Goal: Task Accomplishment & Management: Complete application form

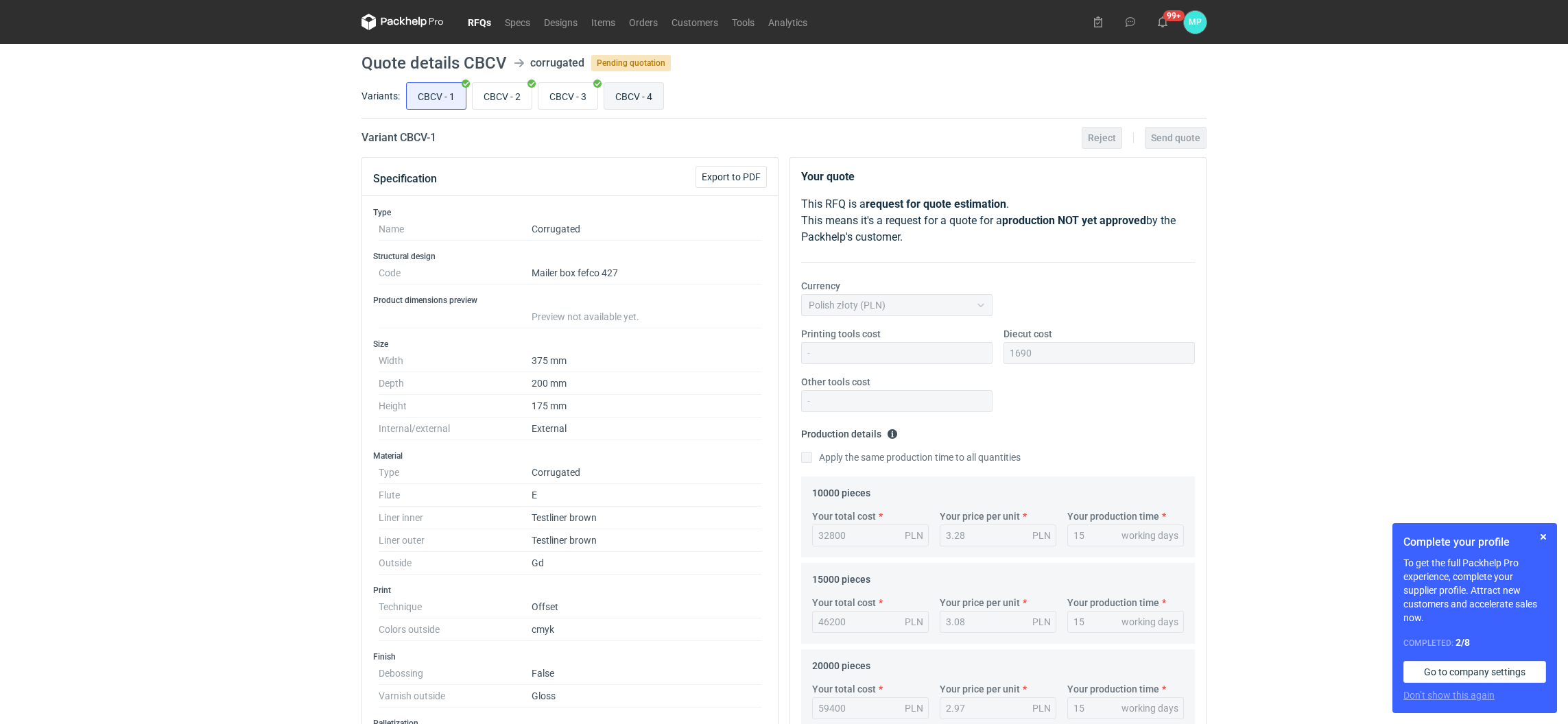
click at [635, 101] on input "CBCV - 4" at bounding box center [633, 97] width 59 height 26
radio input "true"
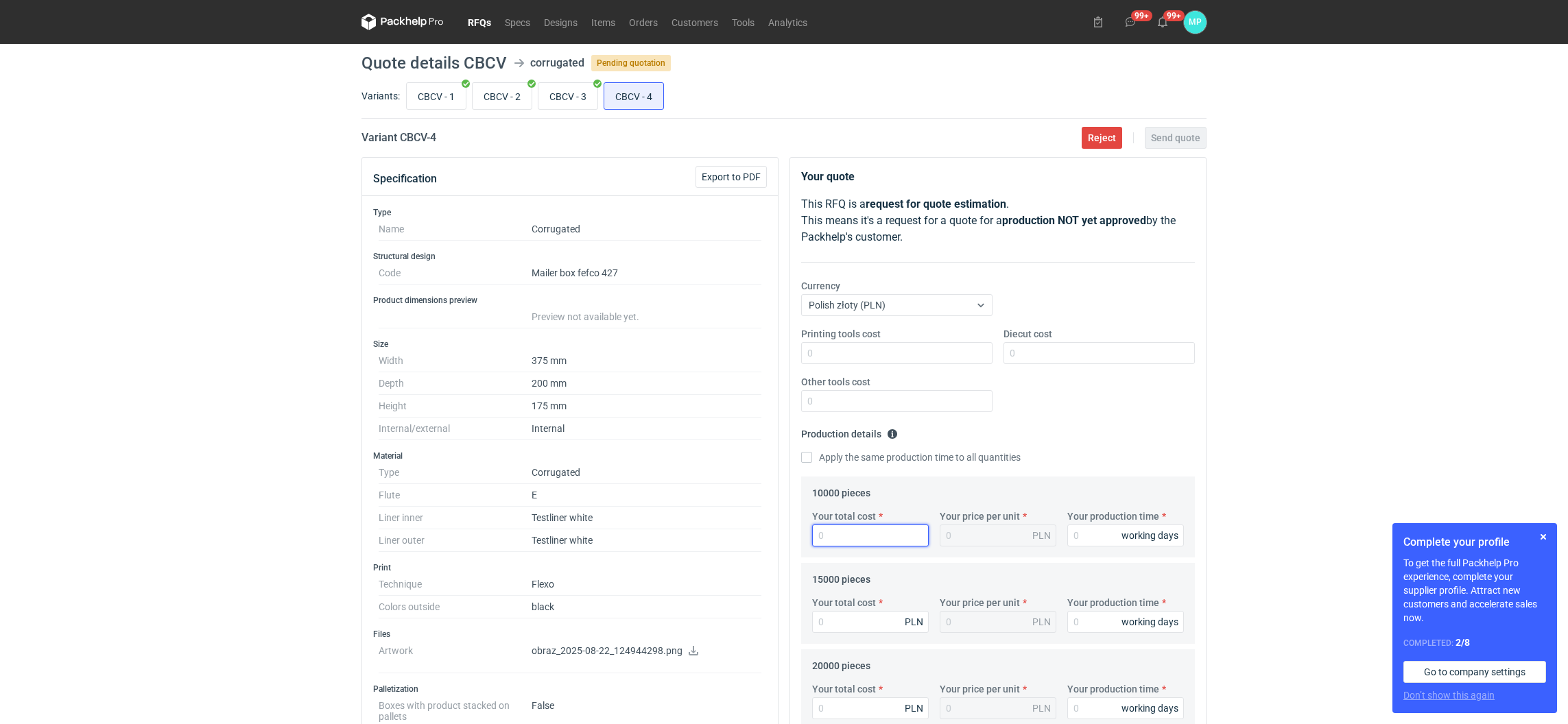
click at [887, 540] on input "Your total cost" at bounding box center [870, 535] width 116 height 22
paste input "21000"
type input "21000"
type input "2.1"
type input "21000"
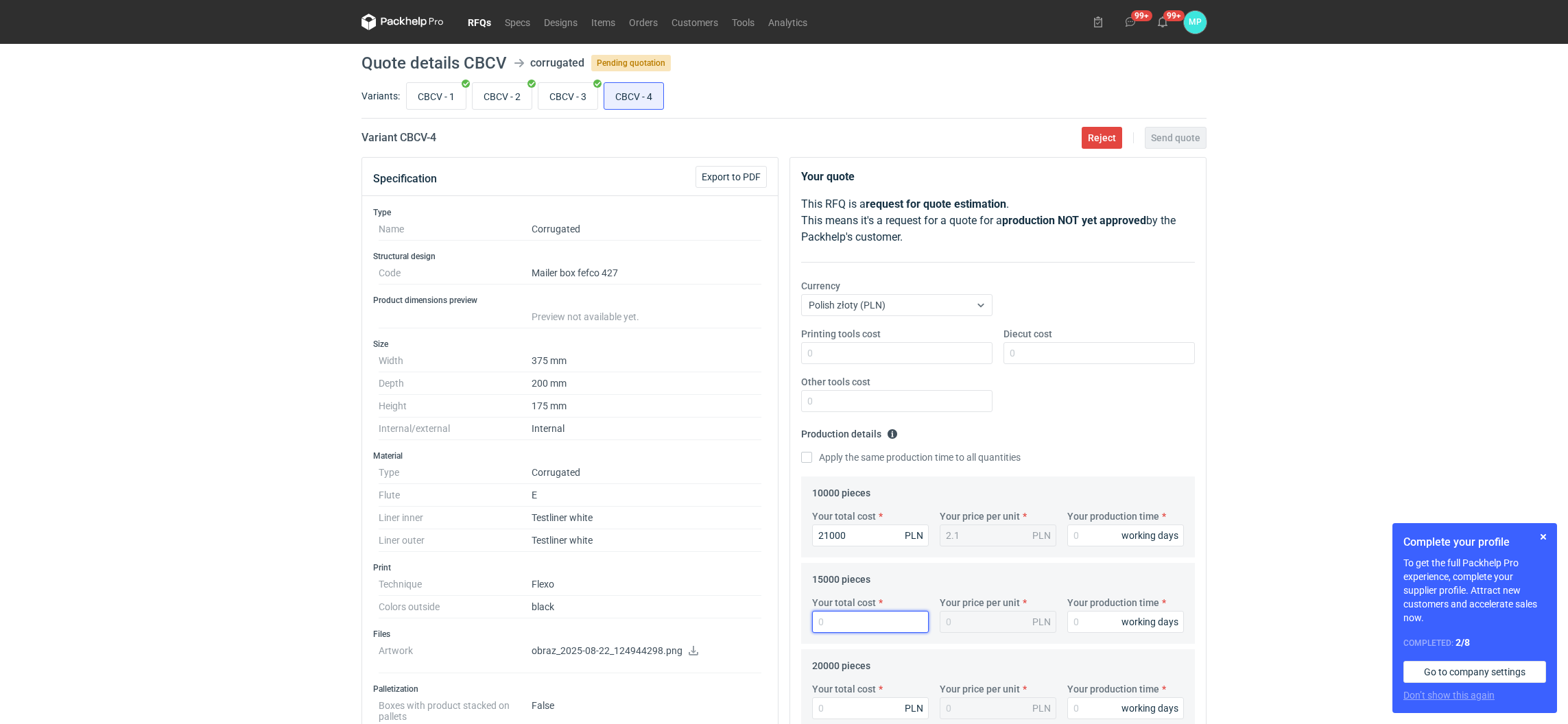
click at [837, 622] on input "Your total cost" at bounding box center [870, 621] width 116 height 22
type input "30750"
type input "2.05"
type input "30750"
type input "39000"
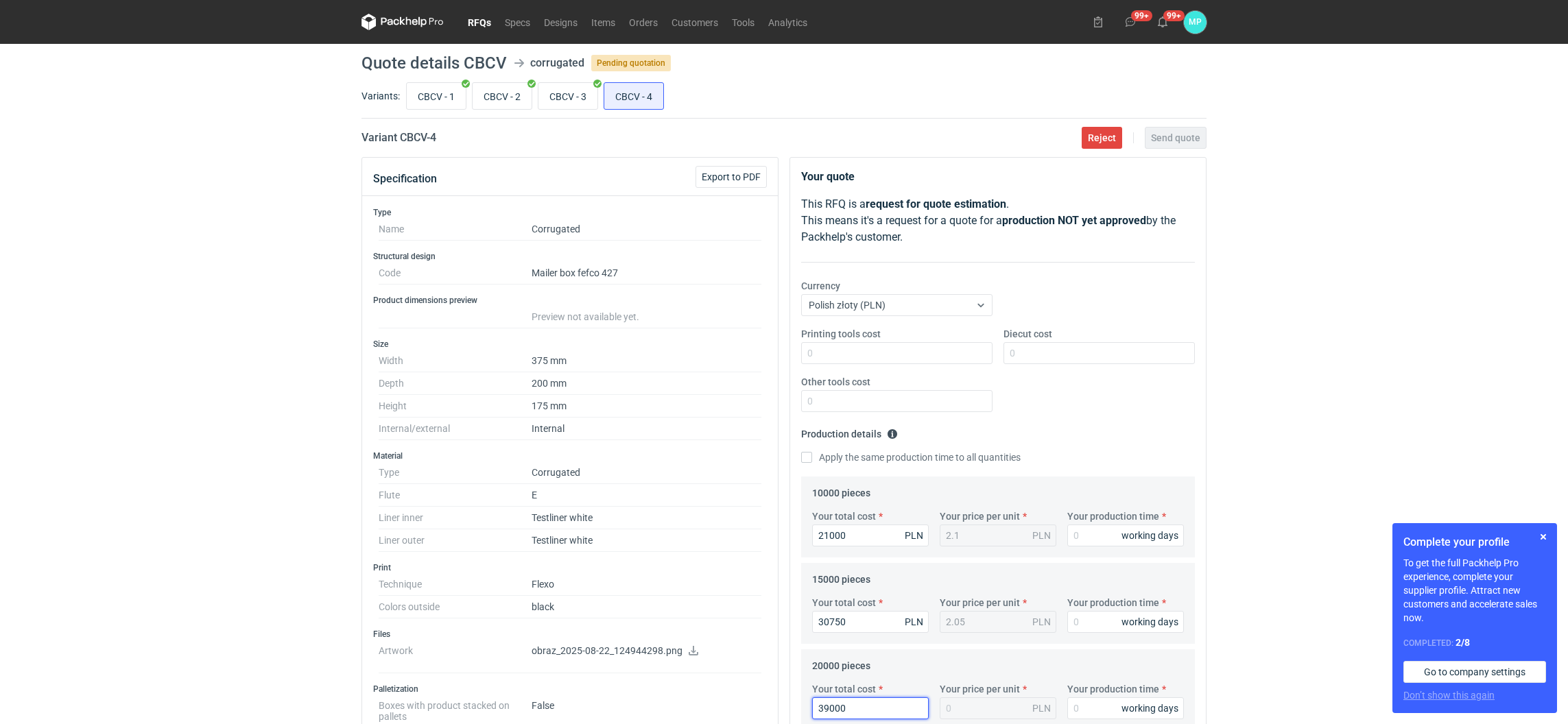
type input "1.95"
type input "39000"
click at [1098, 532] on input "Your production time" at bounding box center [1125, 535] width 116 height 22
type input "10"
click at [1086, 610] on input "Your production time" at bounding box center [1125, 621] width 116 height 22
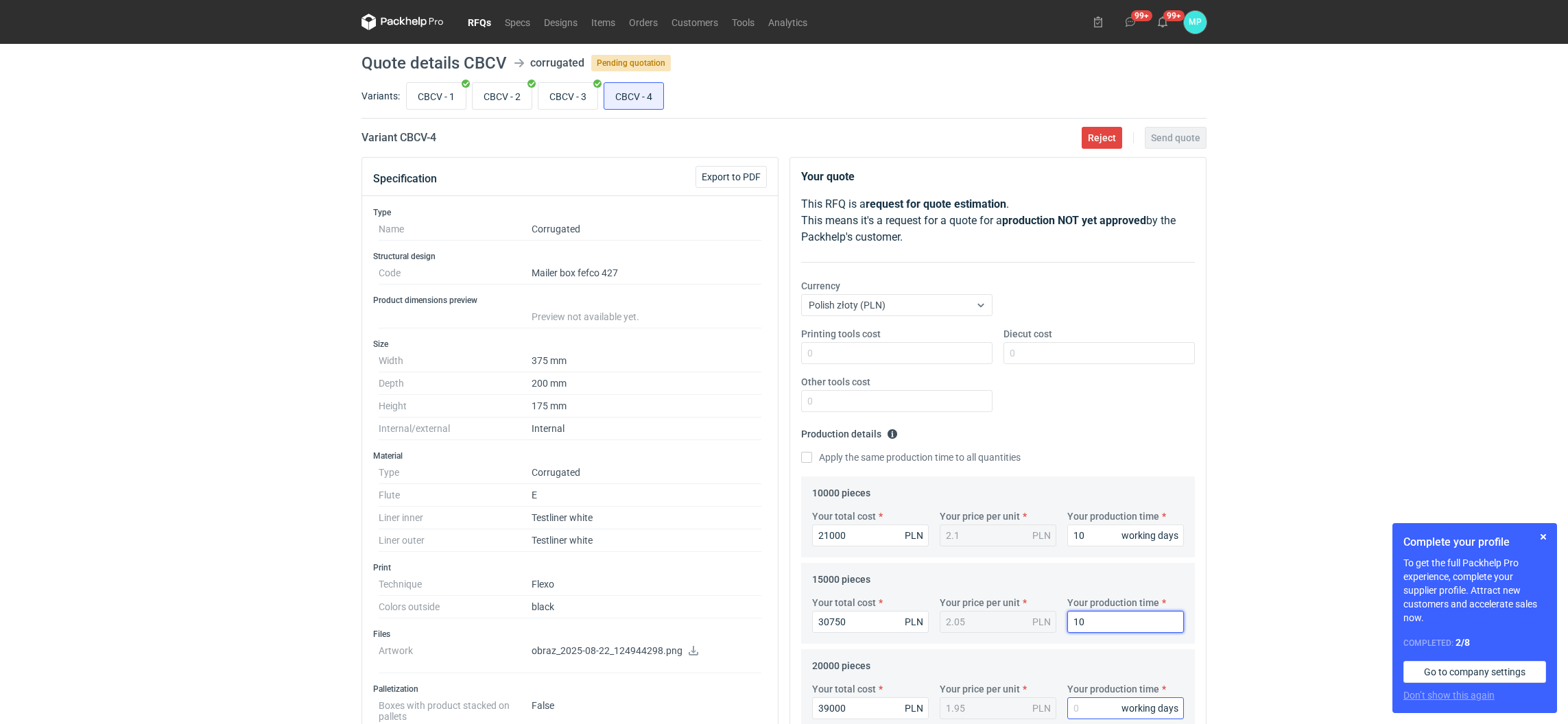
type input "10"
click at [1093, 708] on input "Your production time" at bounding box center [1125, 708] width 116 height 22
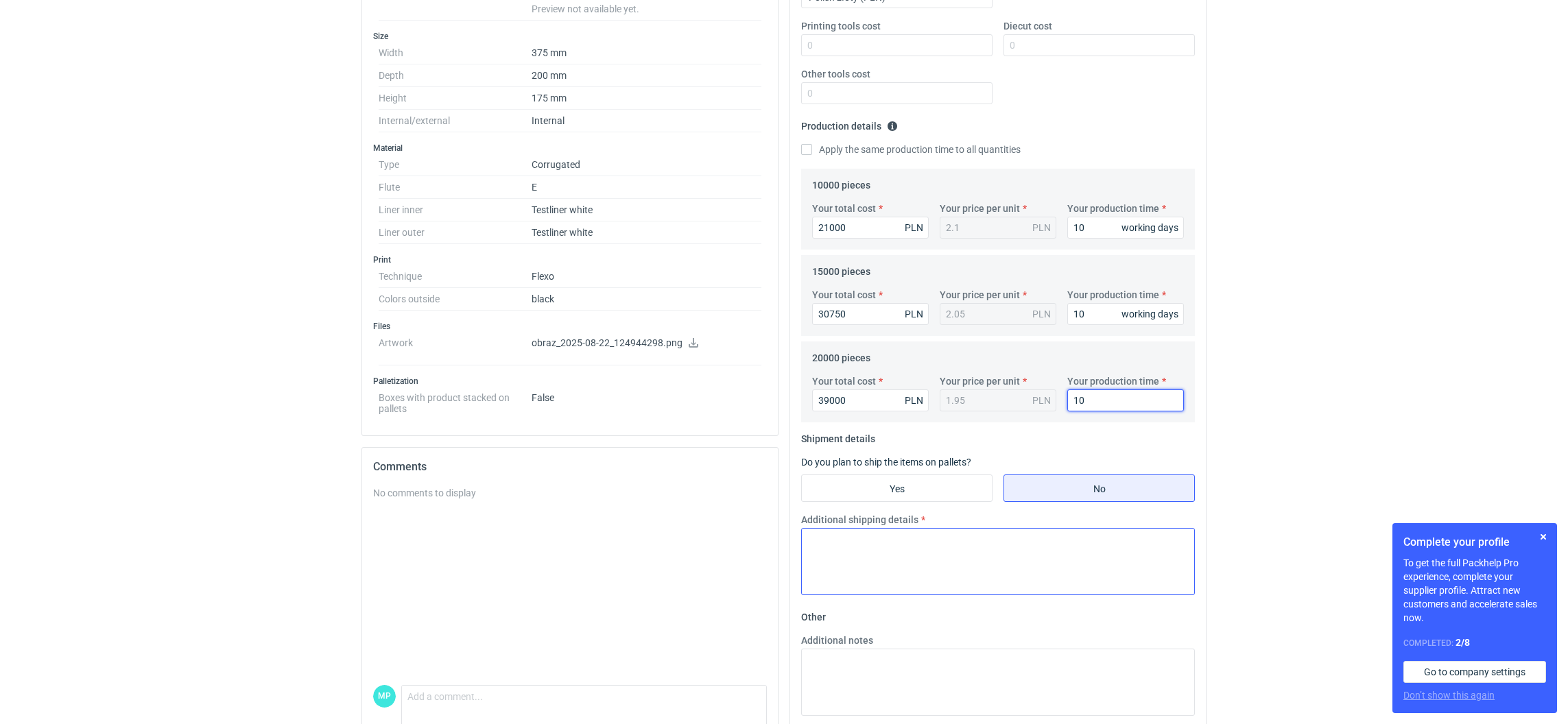
scroll to position [103, 0]
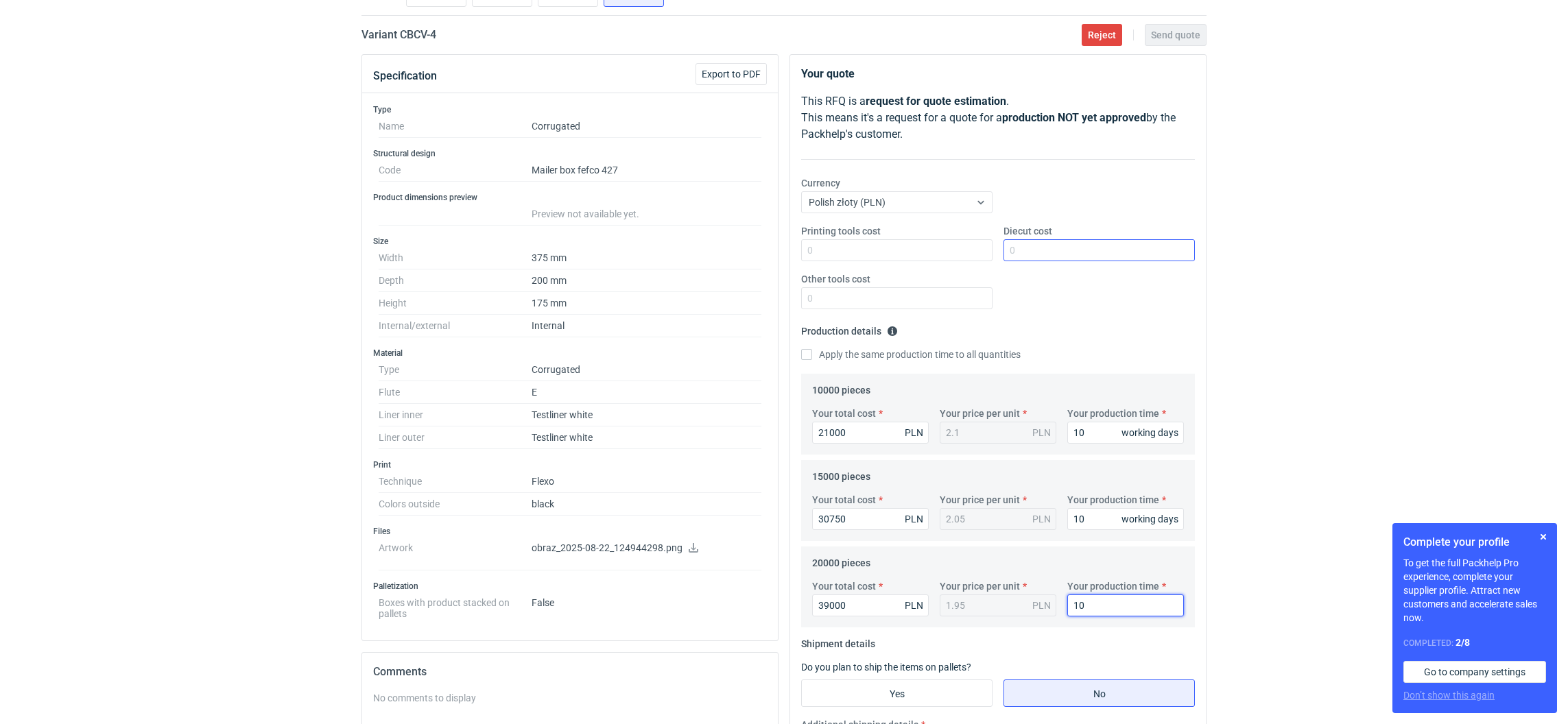
type input "10"
click at [1036, 254] on input "Diecut cost" at bounding box center [1099, 250] width 191 height 22
click at [845, 244] on input "Printing tools cost" at bounding box center [897, 250] width 191 height 22
type input "4200"
click at [1036, 256] on input "Diecut cost" at bounding box center [1099, 250] width 191 height 22
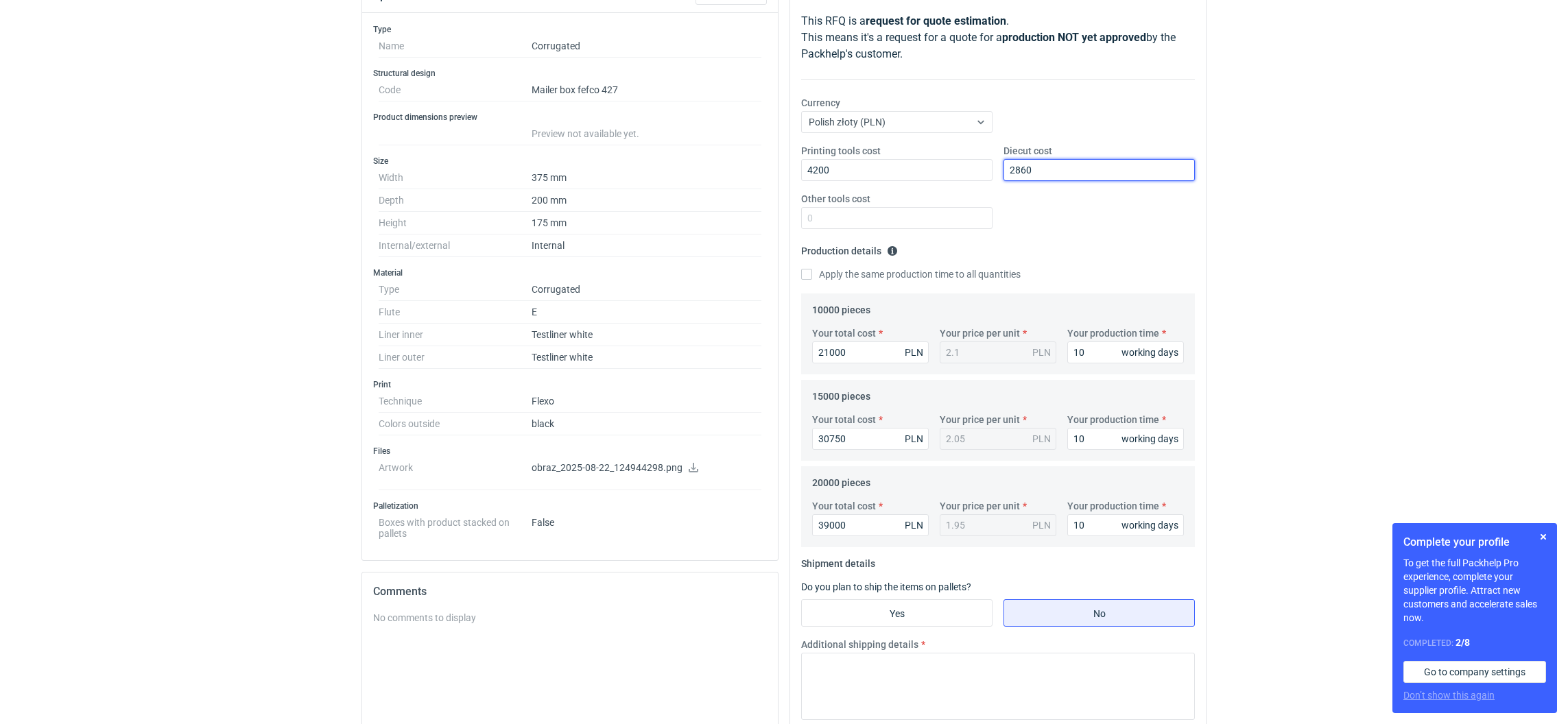
scroll to position [205, 0]
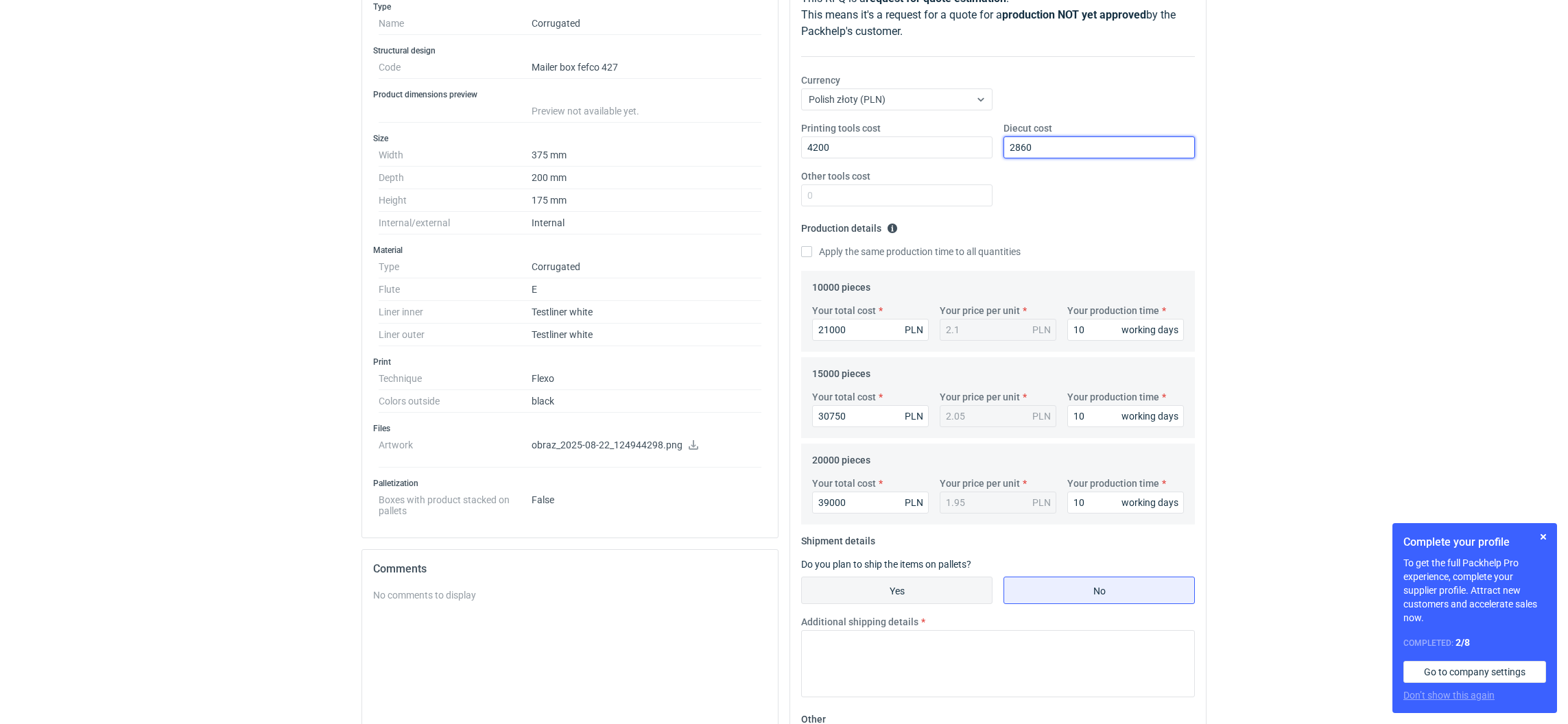
type input "2860"
click at [890, 590] on input "Yes" at bounding box center [897, 591] width 190 height 26
radio input "true"
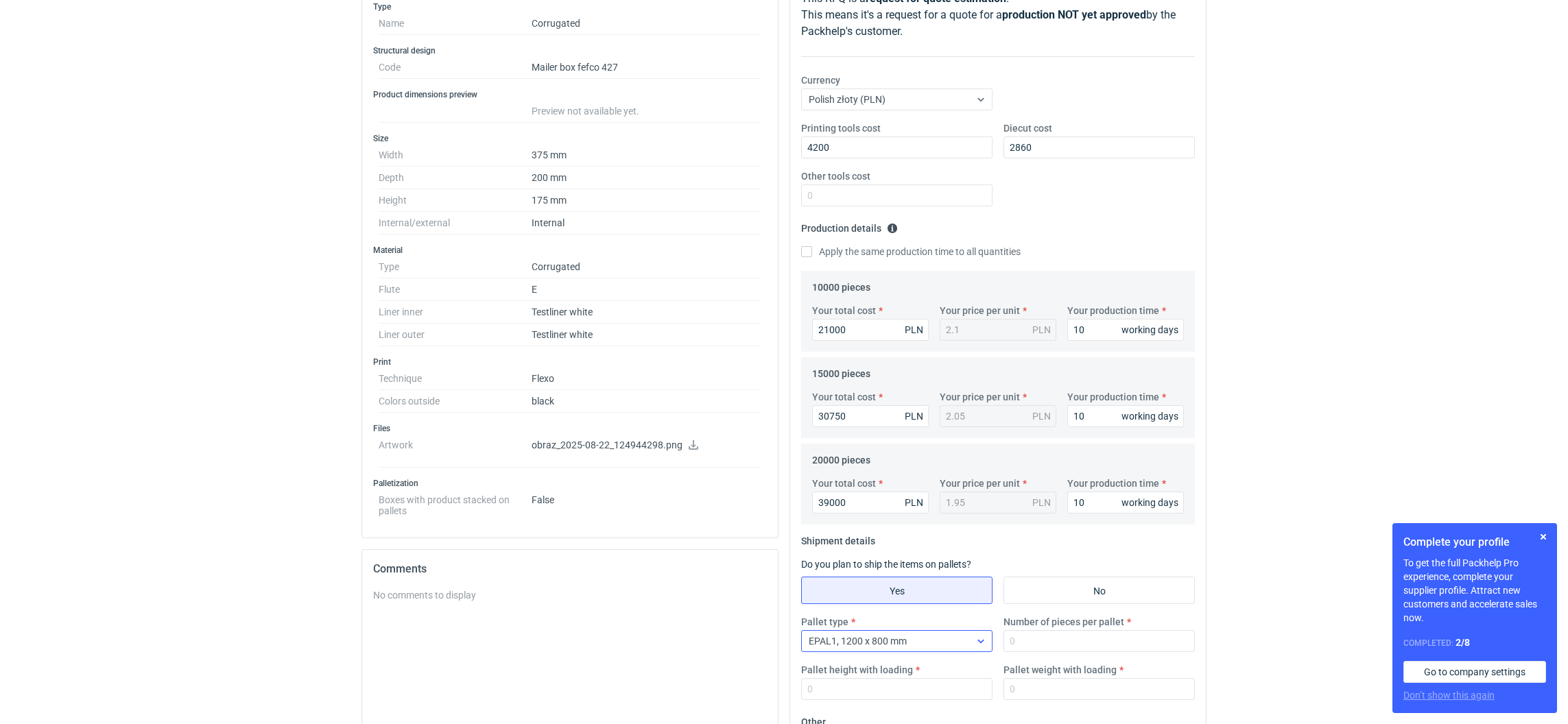
click at [894, 648] on div "EPAL1, 1200 x 800 mm" at bounding box center [885, 641] width 168 height 19
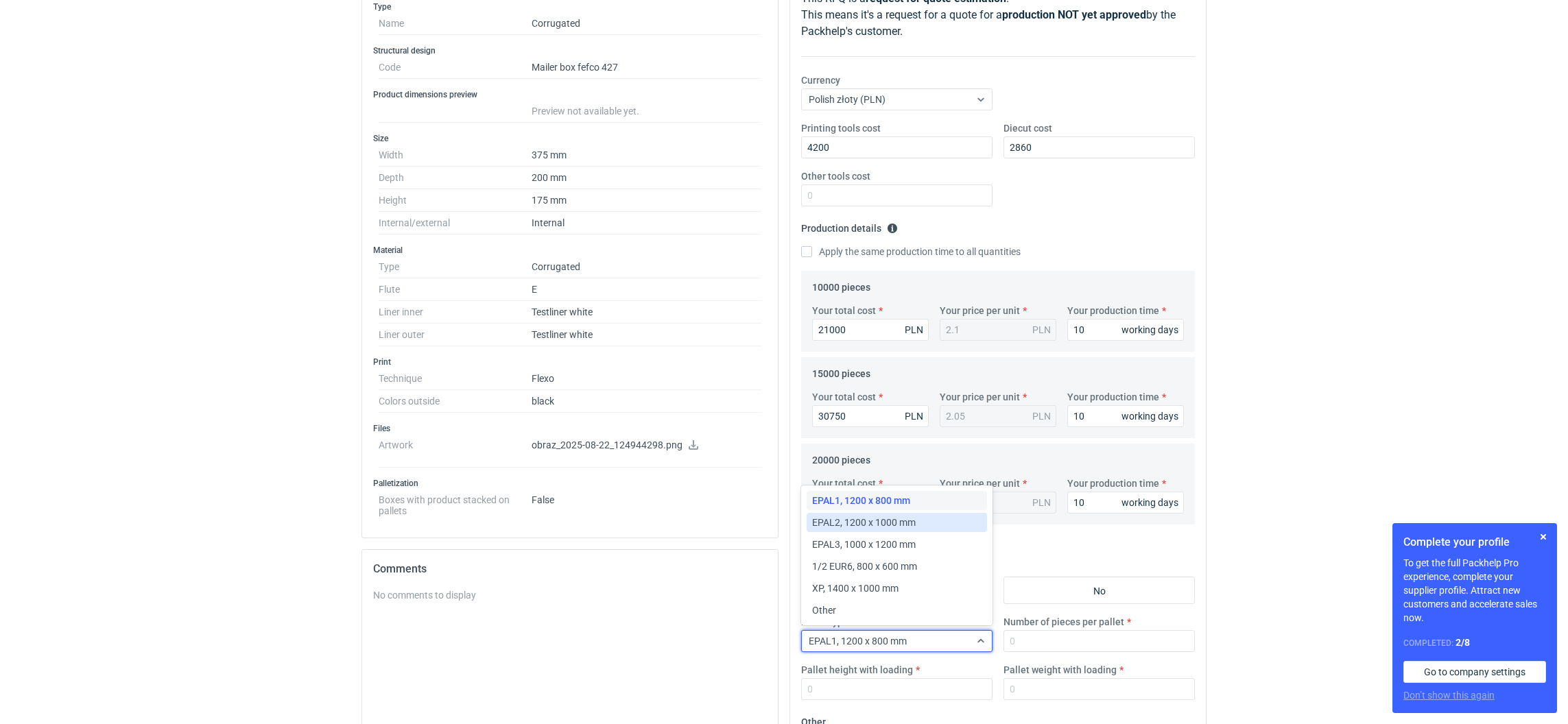
click at [913, 523] on span "EPAL2, 1200 x 1000 mm" at bounding box center [864, 522] width 103 height 13
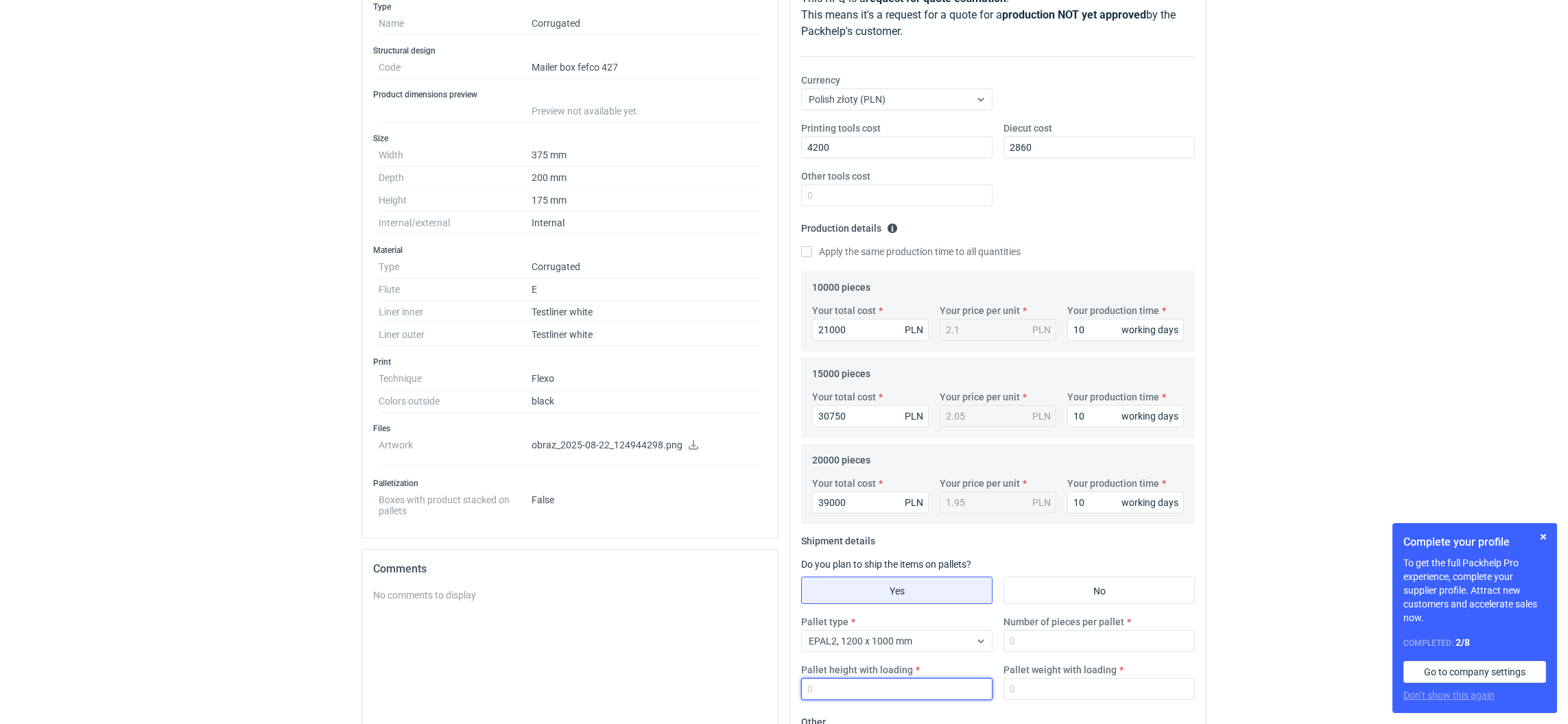
click at [880, 683] on input "Pallet height with loading" at bounding box center [897, 688] width 191 height 22
type input "1800"
click at [1053, 640] on input "Number of pieces per pallet" at bounding box center [1099, 641] width 191 height 22
click at [1042, 645] on input "Number of pieces per pallet" at bounding box center [1099, 641] width 191 height 22
type input "825"
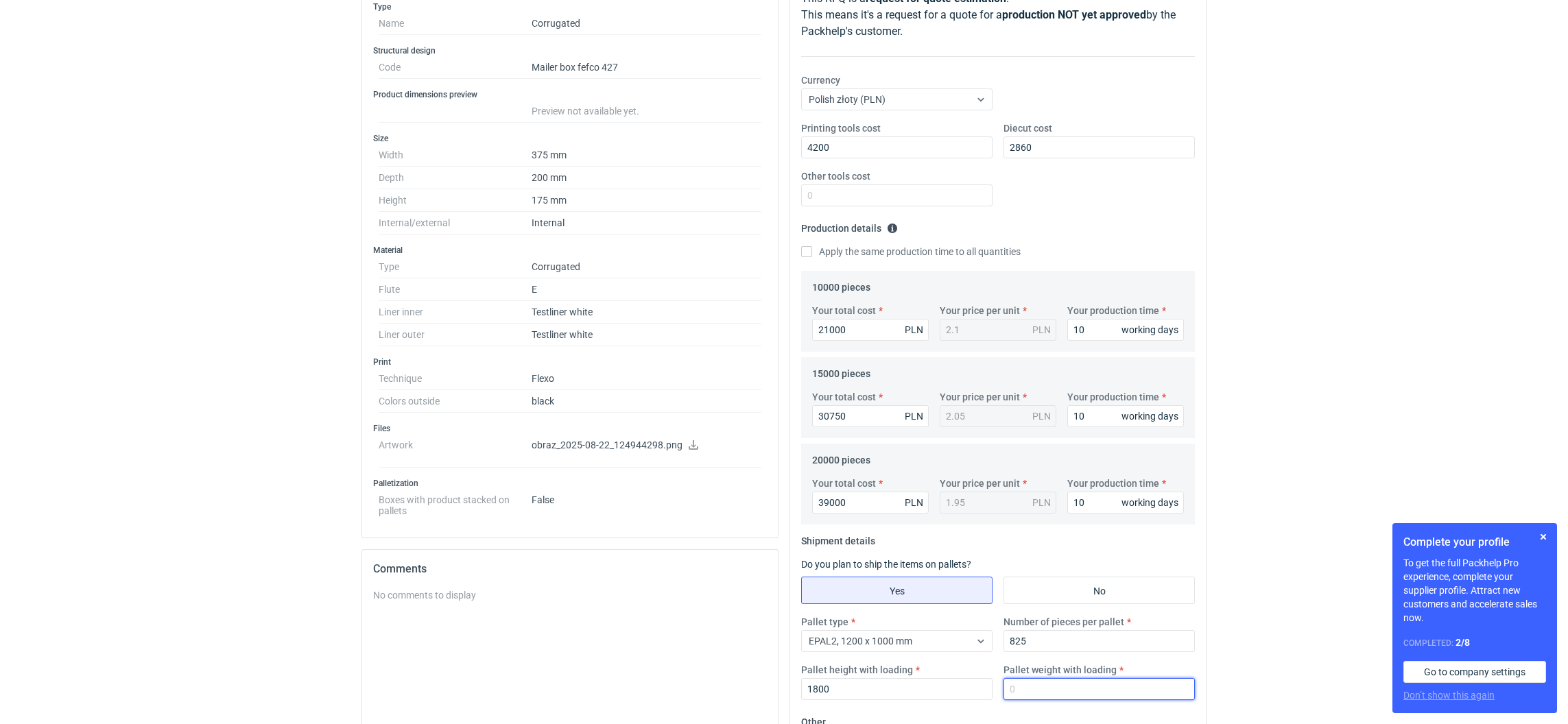
click at [1024, 693] on input "Pallet weight with loading" at bounding box center [1099, 688] width 191 height 22
click at [1055, 702] on div "Pallet type EPAL2, 1200 x 1000 mm Number of pieces per pallet 825 Pallet height…" at bounding box center [997, 662] width 404 height 96
click at [1042, 698] on input "Pallet weight with loading" at bounding box center [1099, 688] width 191 height 22
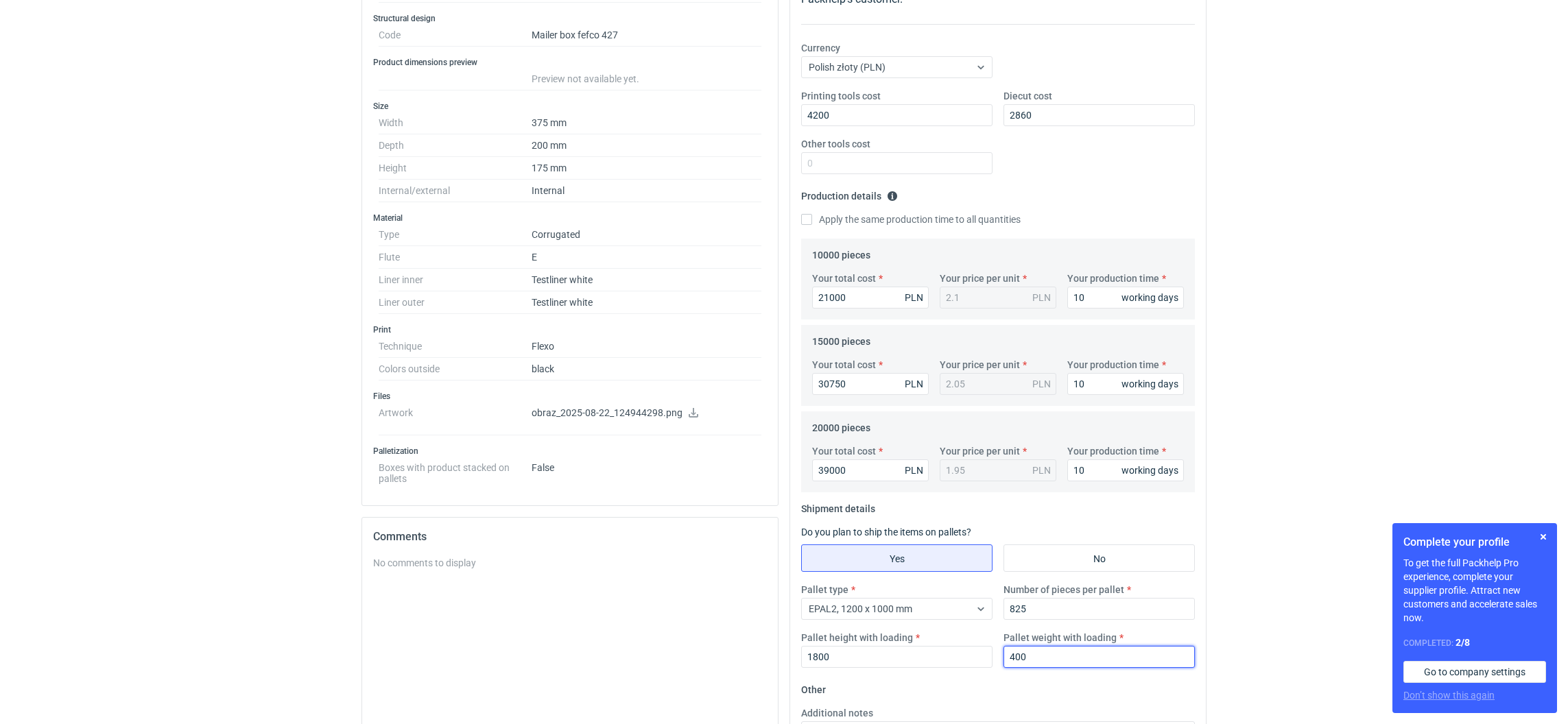
scroll to position [111, 0]
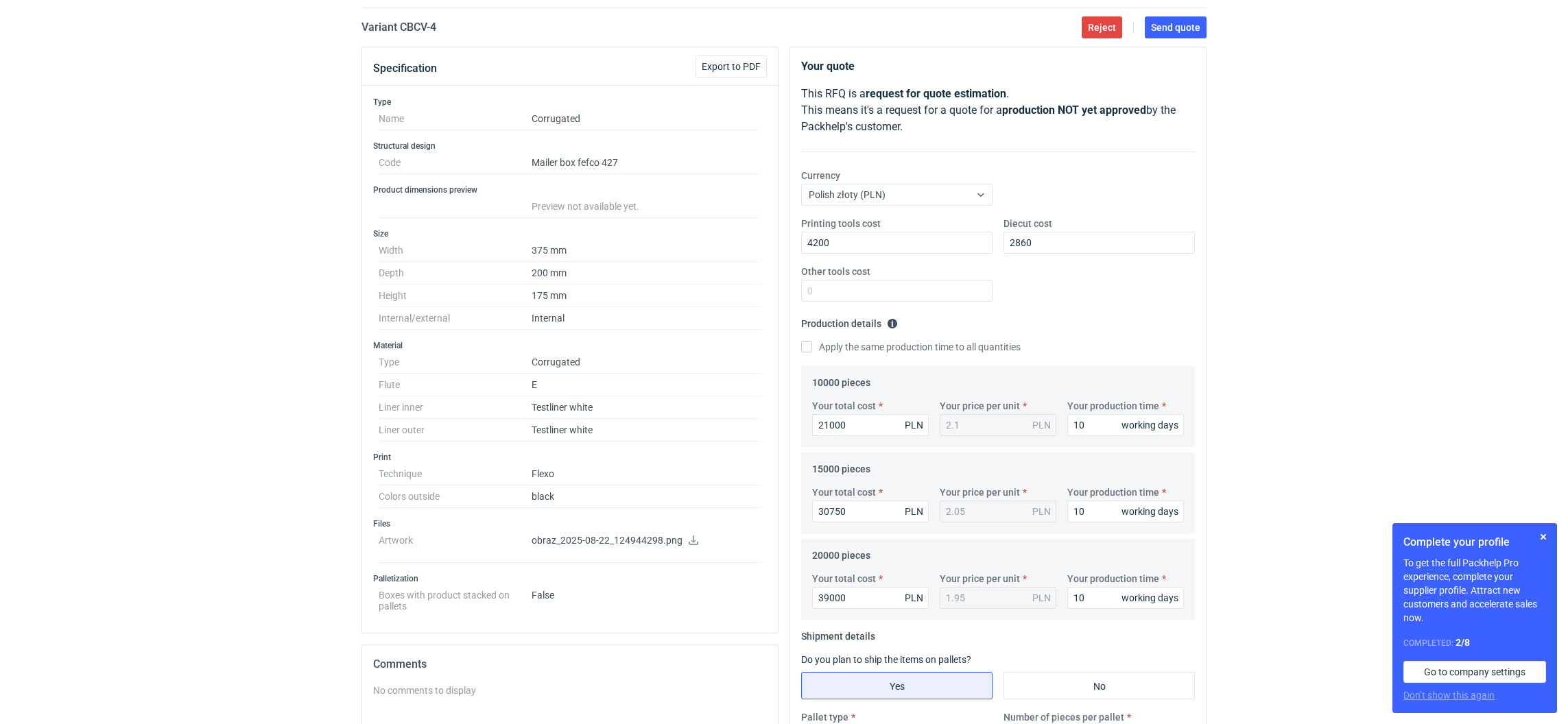
type input "400"
click at [688, 544] on icon at bounding box center [693, 540] width 9 height 9
click at [1352, 294] on div "RFQs Specs Designs Items Orders Customers Tools Analytics 99+ 99+ [PERSON_NAME]…" at bounding box center [784, 251] width 1568 height 724
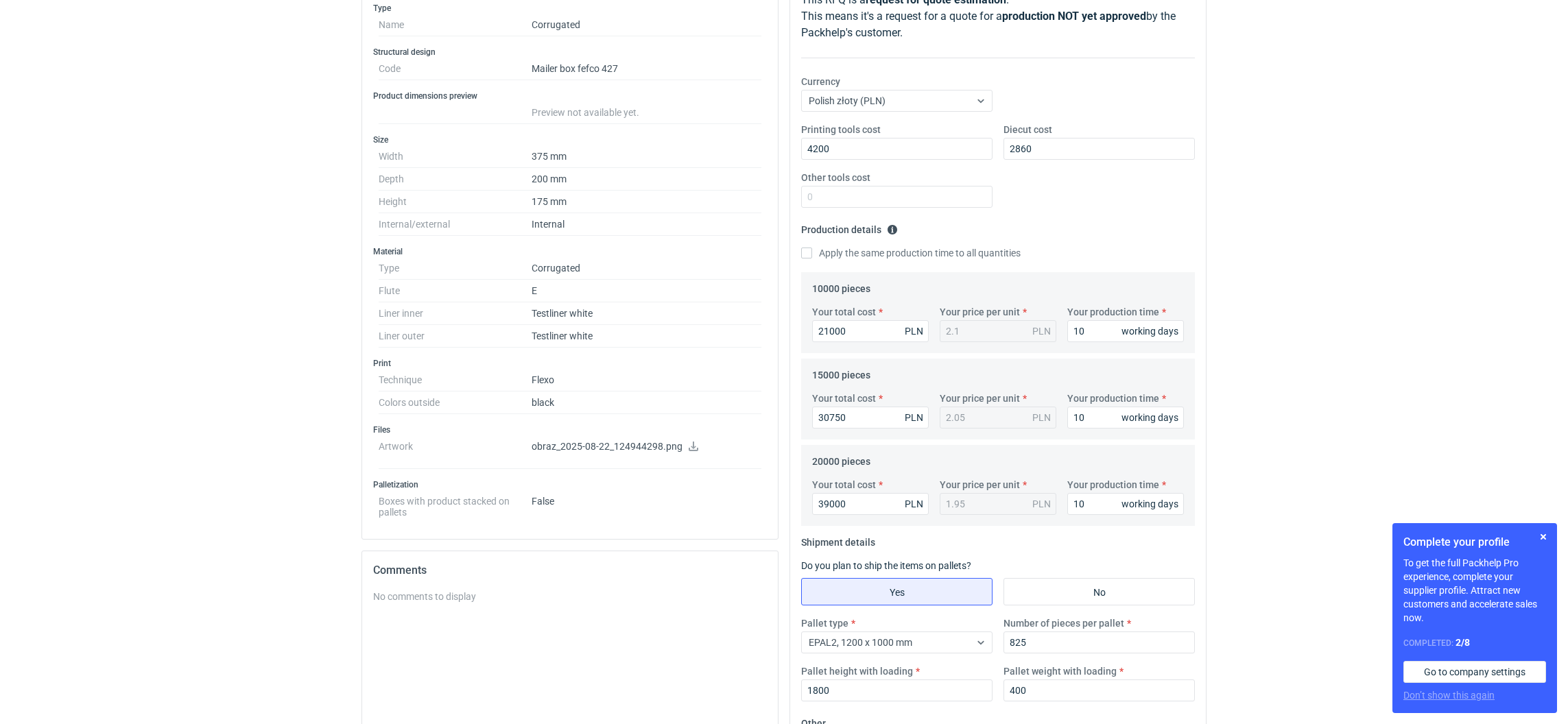
scroll to position [419, 0]
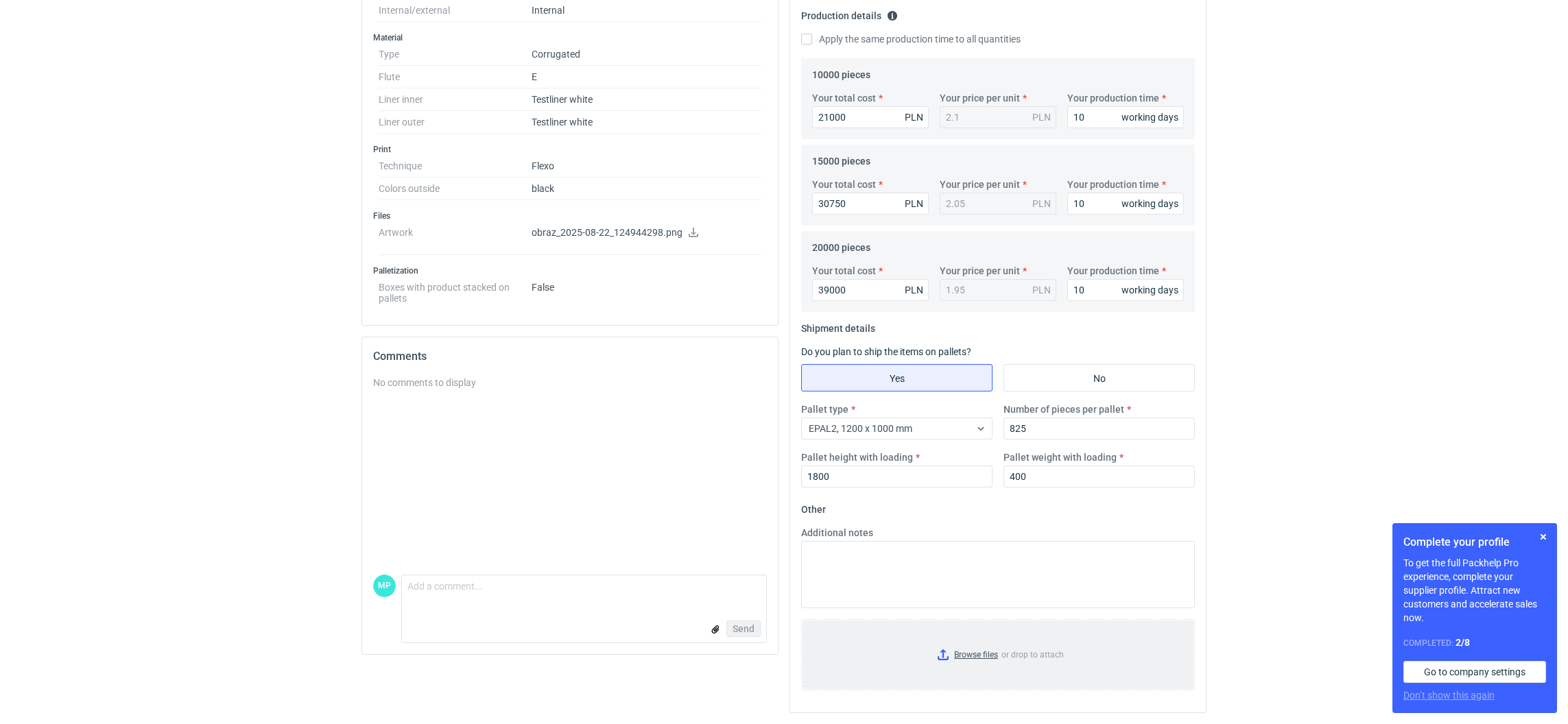
click at [944, 649] on input "Browse files or drop to attach" at bounding box center [997, 654] width 391 height 68
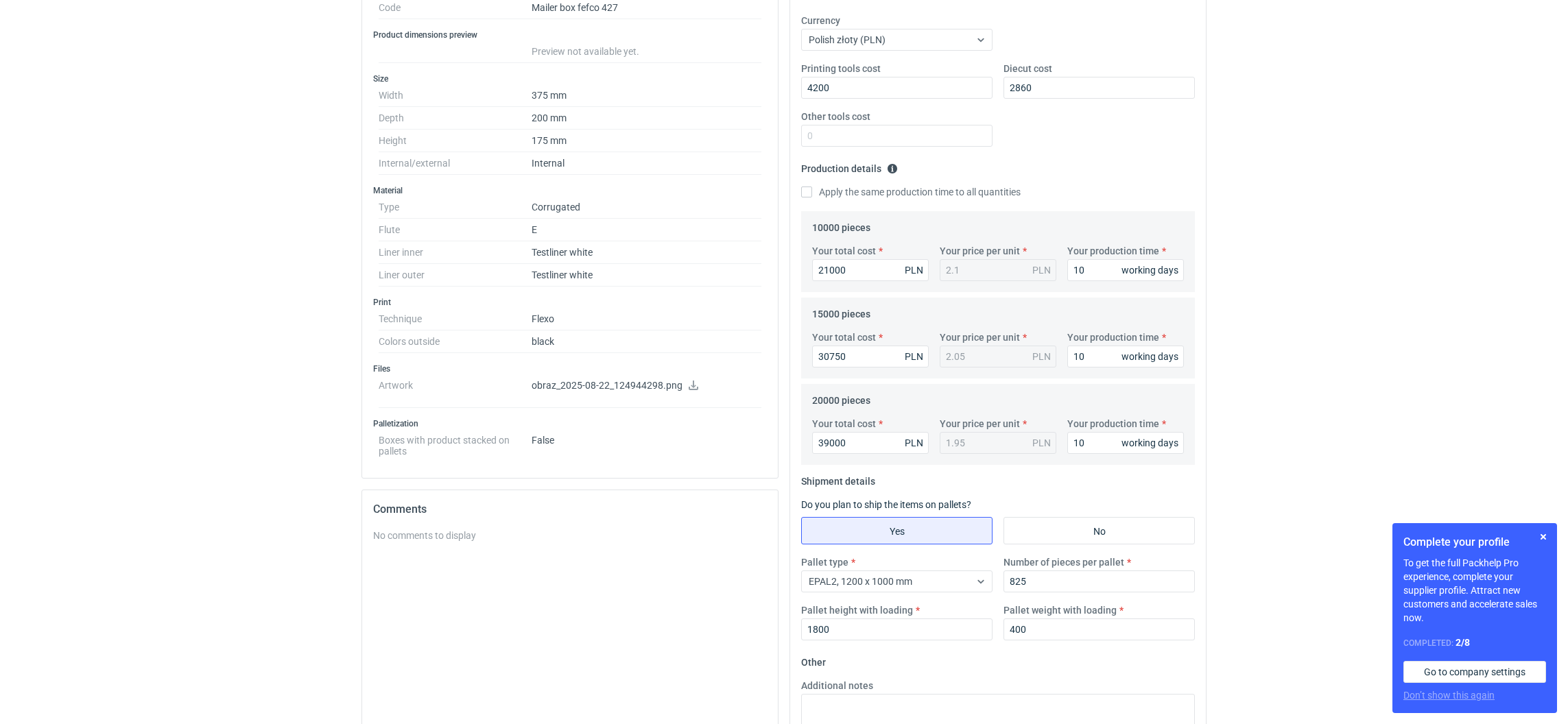
scroll to position [0, 0]
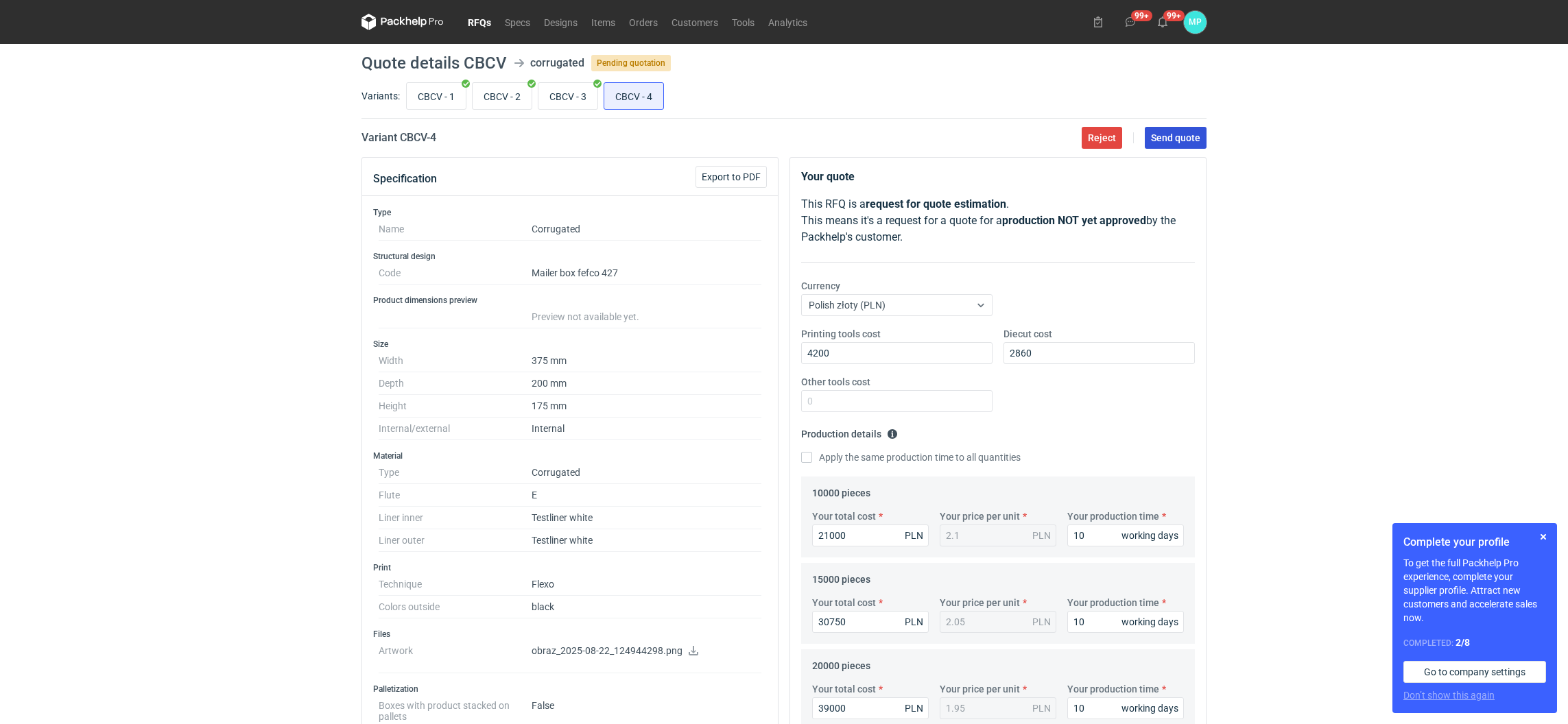
click at [1167, 138] on span "Send quote" at bounding box center [1175, 138] width 49 height 9
